Goal: Information Seeking & Learning: Learn about a topic

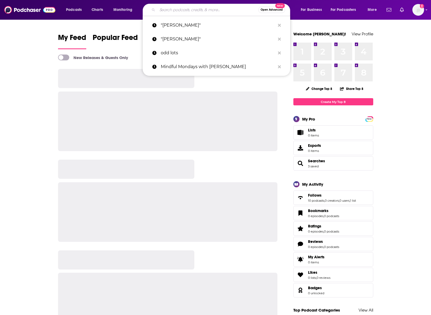
click at [181, 6] on input "Search podcasts, credits, & more..." at bounding box center [207, 10] width 101 height 9
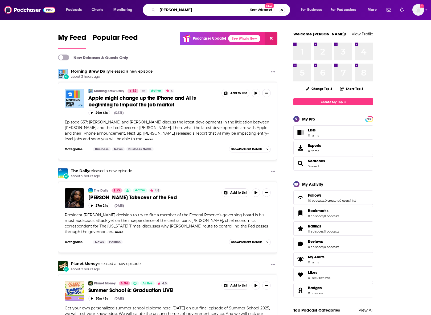
type input "[PERSON_NAME]"
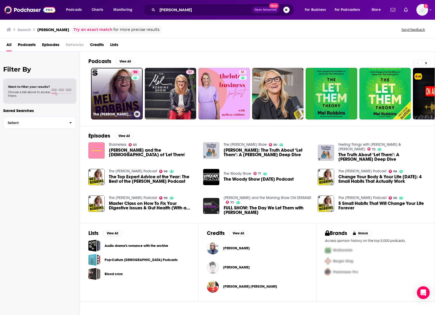
click at [110, 99] on link "98 The [PERSON_NAME] Podcast" at bounding box center [117, 94] width 52 height 52
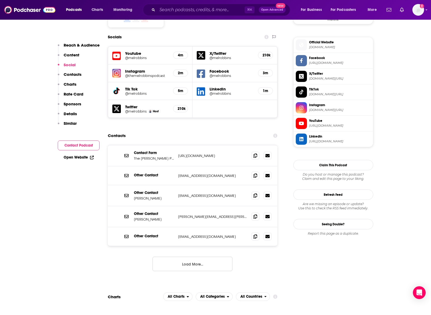
scroll to position [467, 0]
click at [202, 257] on button "Load More..." at bounding box center [193, 264] width 80 height 14
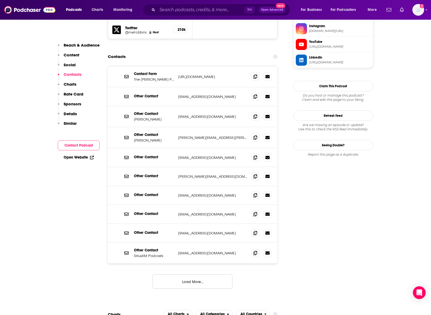
scroll to position [546, 0]
click at [141, 133] on p "Other Contact" at bounding box center [154, 135] width 40 height 5
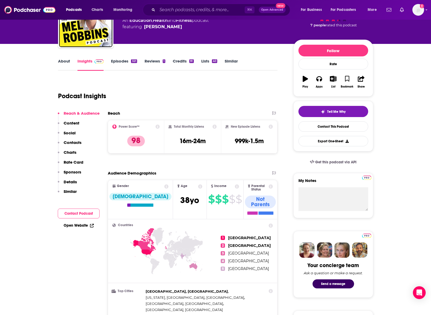
scroll to position [0, 0]
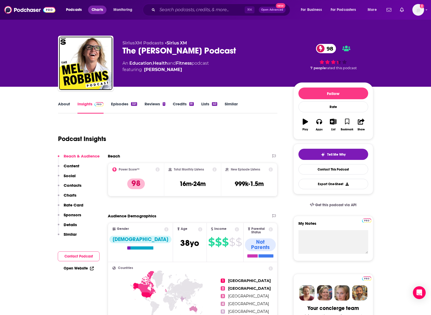
click at [97, 10] on span "Charts" at bounding box center [97, 9] width 11 height 7
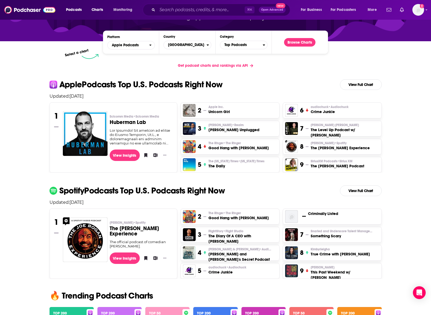
scroll to position [45, 0]
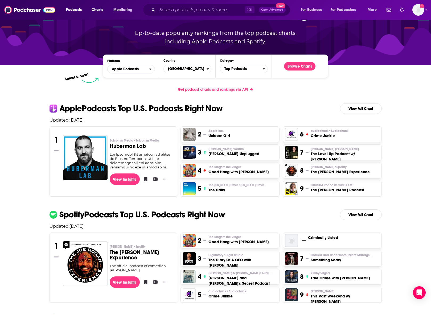
click at [221, 138] on h3 "Unicorn Girl" at bounding box center [220, 135] width 22 height 5
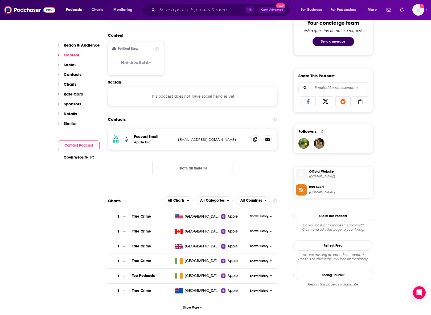
scroll to position [339, 0]
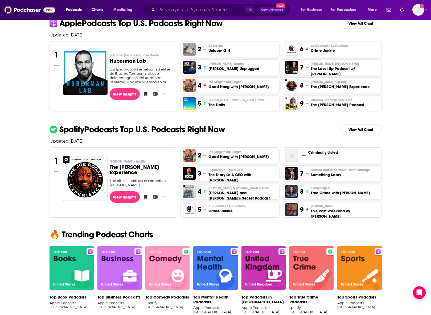
scroll to position [138, 0]
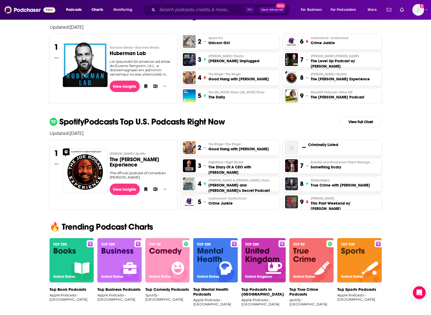
click at [227, 171] on h3 "The Diary Of A CEO with [PERSON_NAME]" at bounding box center [243, 170] width 68 height 11
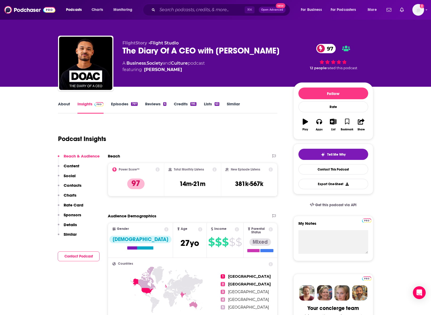
click at [63, 103] on link "About" at bounding box center [64, 108] width 12 height 12
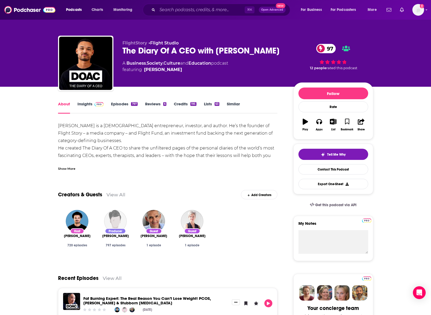
drag, startPoint x: 68, startPoint y: 162, endPoint x: 68, endPoint y: 168, distance: 5.6
click at [68, 163] on div "Show More" at bounding box center [168, 166] width 220 height 9
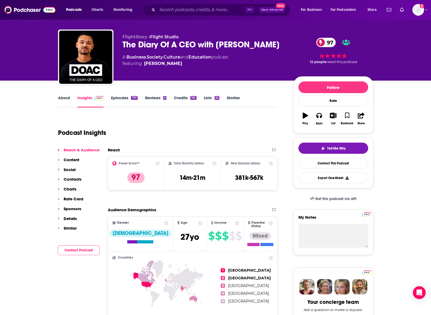
scroll to position [7, 0]
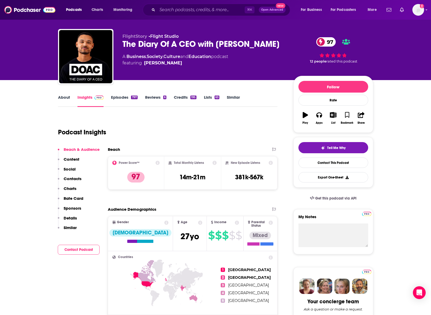
click at [62, 13] on div "Podcasts Charts Monitoring ⌘ K Open Advanced New For Business For Podcasters Mo…" at bounding box center [220, 10] width 324 height 12
click at [75, 8] on span "Podcasts" at bounding box center [74, 9] width 16 height 7
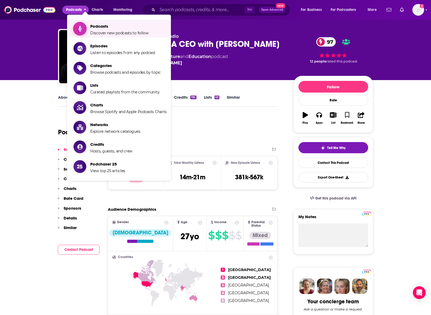
click at [91, 29] on span "Podcasts Discover new podcasts to follow" at bounding box center [119, 28] width 58 height 13
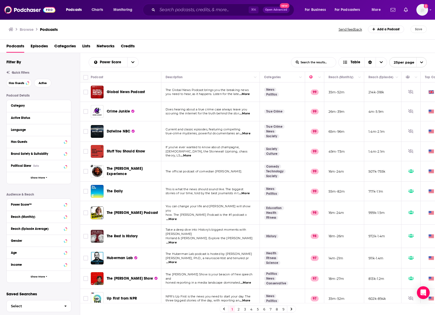
click at [60, 45] on span "Categories" at bounding box center [65, 47] width 22 height 11
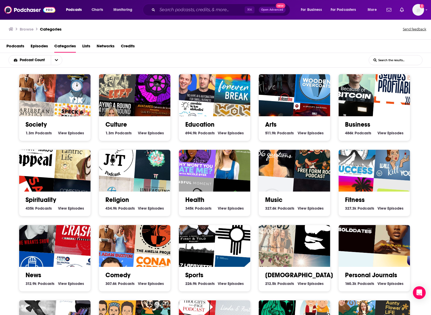
click at [208, 172] on img "Why Won't You Date Me? with Nicole Byer" at bounding box center [195, 155] width 46 height 46
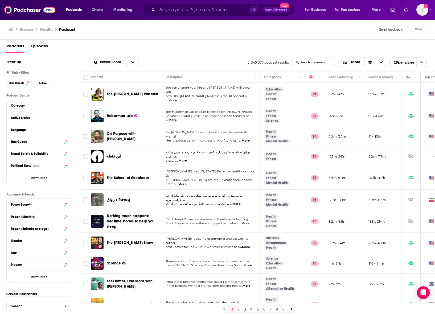
scroll to position [155, 0]
